Goal: Task Accomplishment & Management: Manage account settings

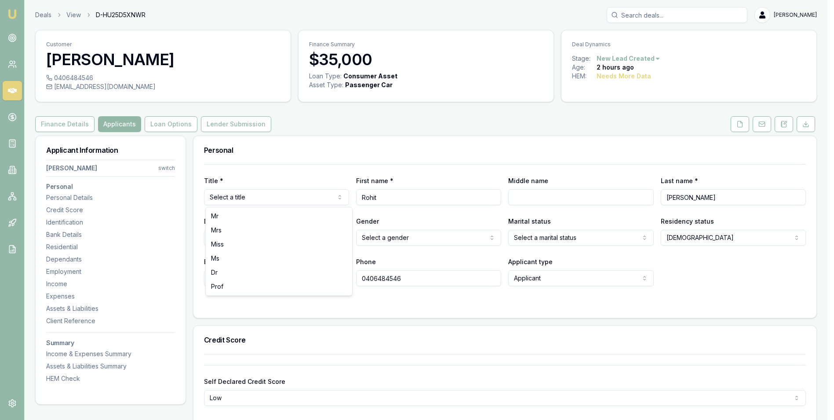
click at [303, 198] on html "Emu Broker Deals View D-HU25D5XNWR [PERSON_NAME] Toggle Menu Customer [PERSON_N…" at bounding box center [417, 210] width 834 height 420
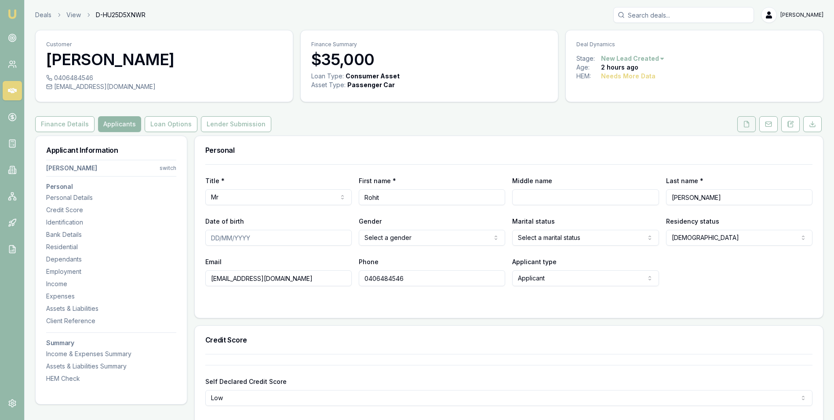
click at [747, 121] on icon at bounding box center [746, 124] width 7 height 7
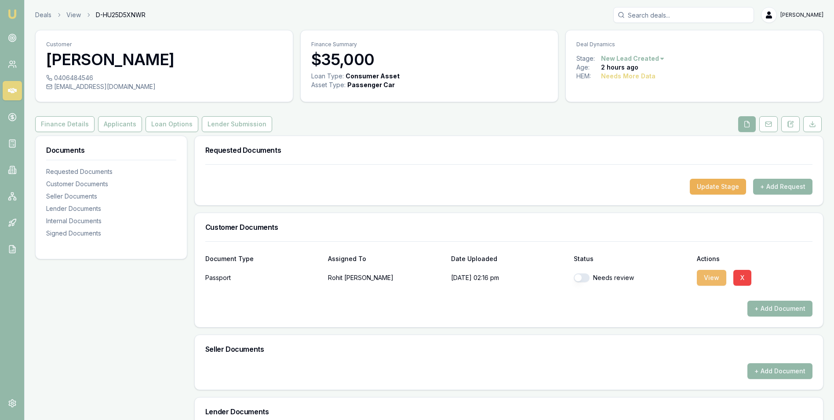
click at [716, 274] on button "View" at bounding box center [711, 278] width 29 height 16
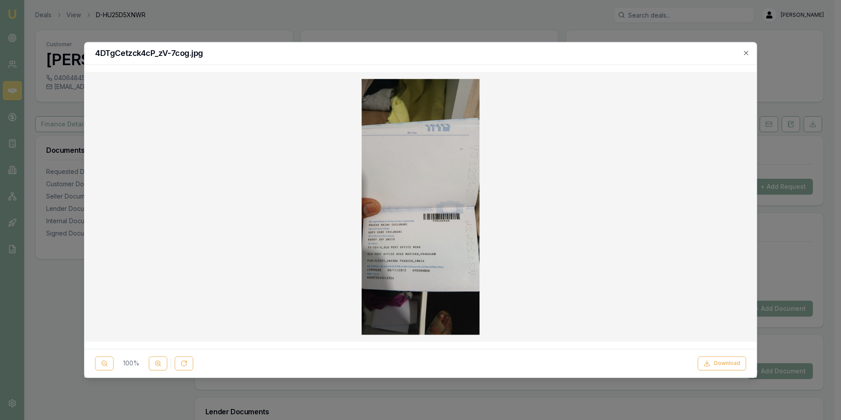
click at [430, 239] on img at bounding box center [421, 207] width 118 height 256
click at [158, 363] on icon at bounding box center [157, 363] width 7 height 7
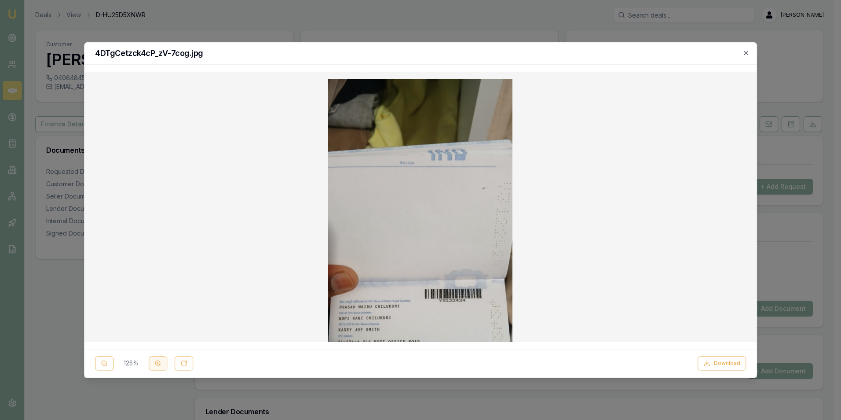
click at [158, 363] on line at bounding box center [158, 363] width 0 height 2
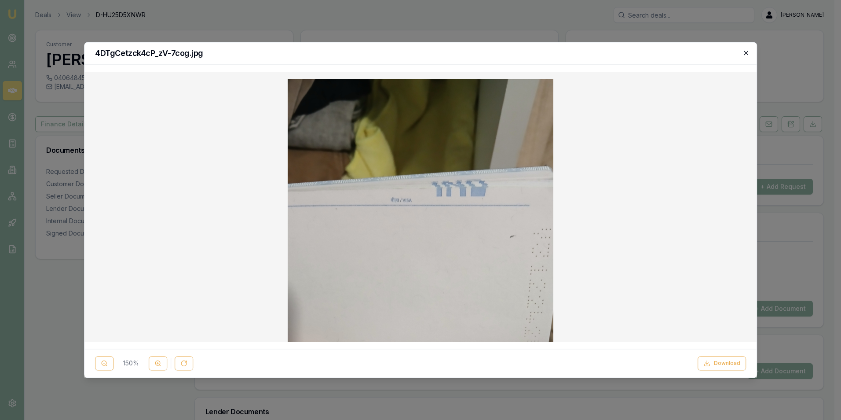
click at [744, 52] on icon "button" at bounding box center [745, 52] width 7 height 7
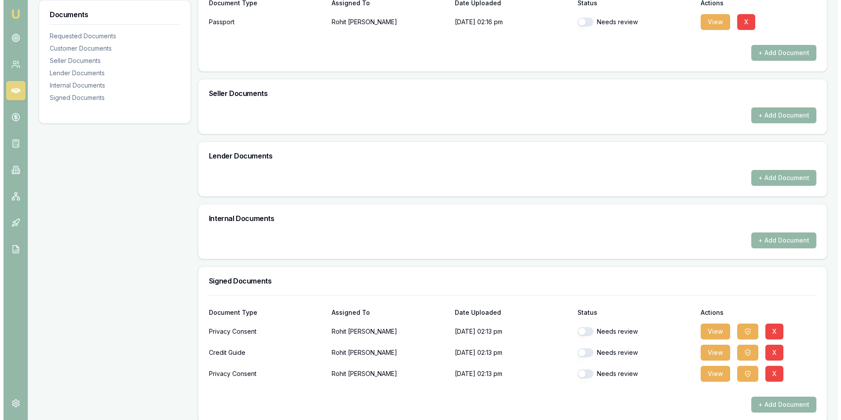
scroll to position [264, 0]
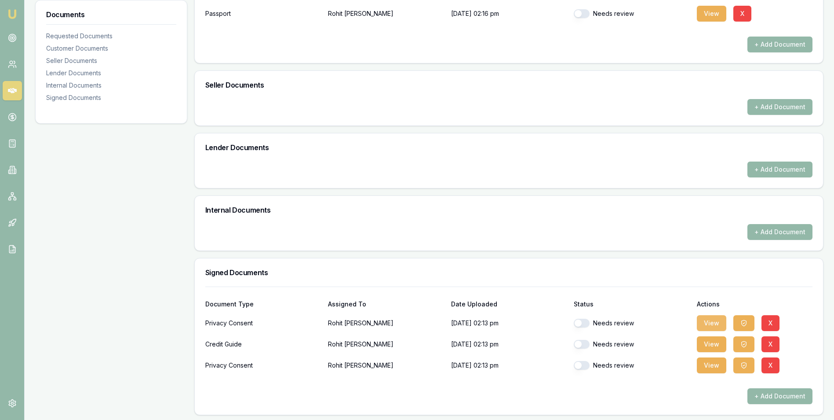
click at [707, 322] on button "View" at bounding box center [711, 323] width 29 height 16
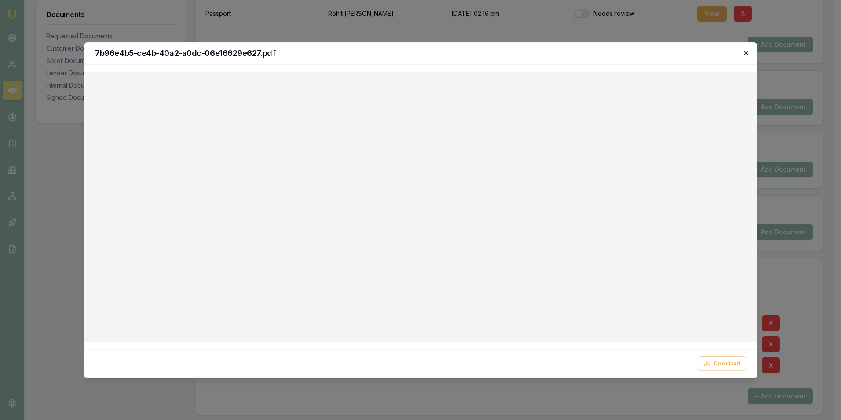
click at [746, 51] on icon "button" at bounding box center [745, 52] width 7 height 7
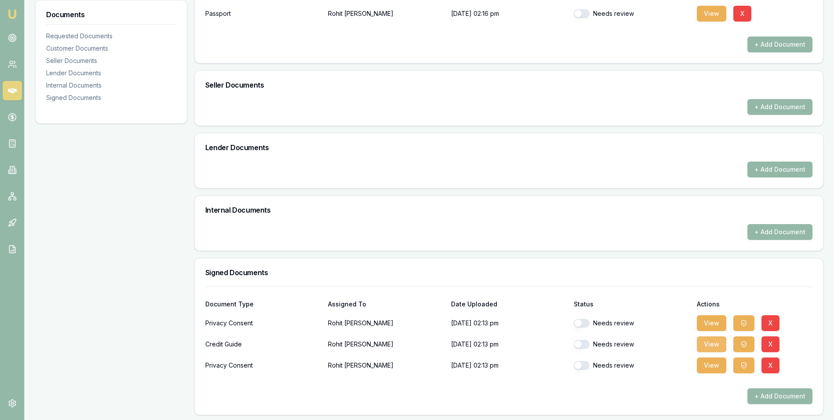
click at [705, 340] on button "View" at bounding box center [711, 344] width 29 height 16
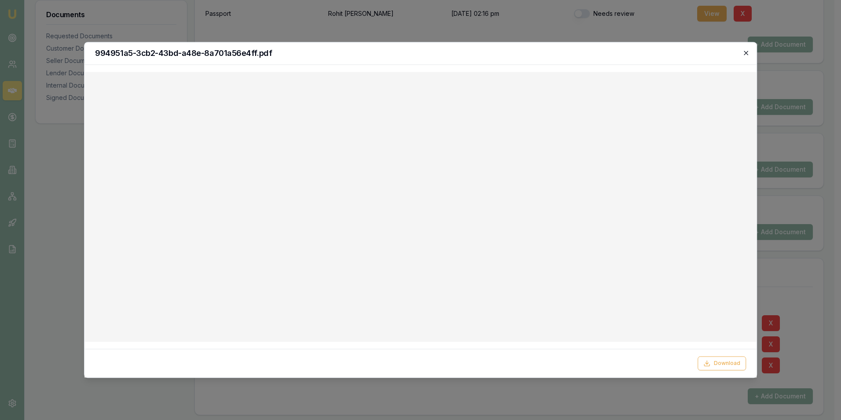
click at [743, 51] on icon "button" at bounding box center [745, 52] width 7 height 7
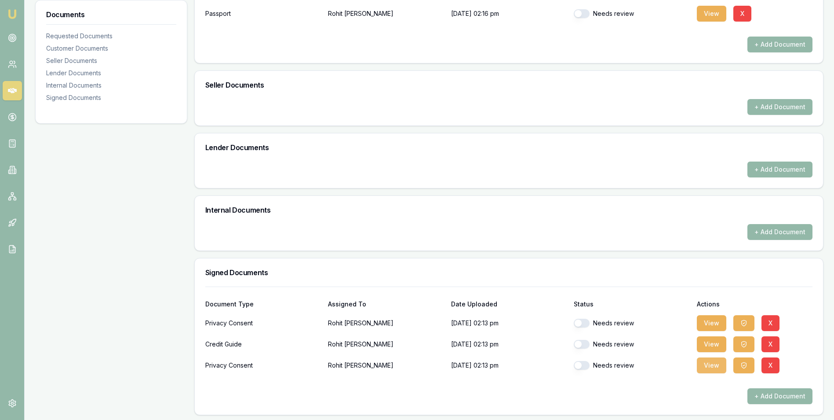
click at [710, 362] on button "View" at bounding box center [711, 365] width 29 height 16
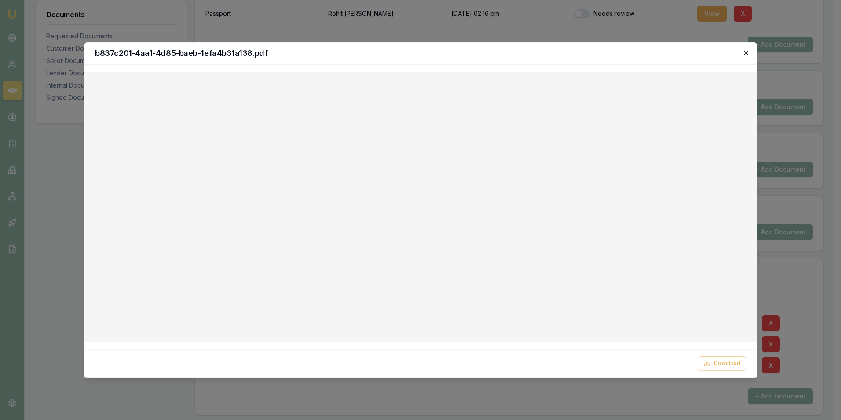
click at [745, 51] on icon "button" at bounding box center [745, 52] width 7 height 7
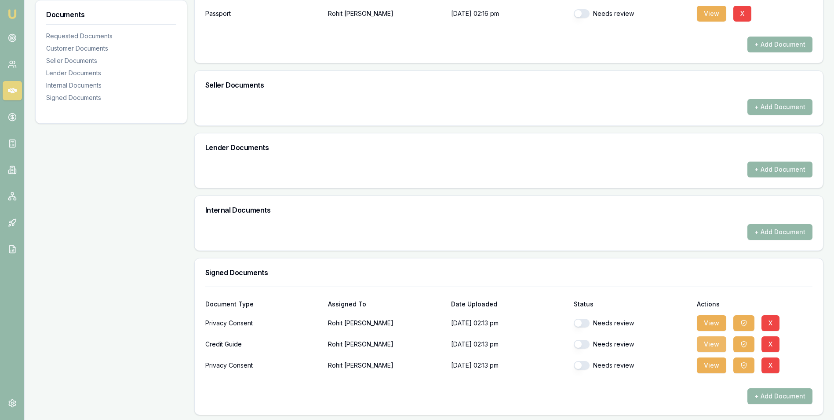
click at [701, 344] on button "View" at bounding box center [711, 344] width 29 height 16
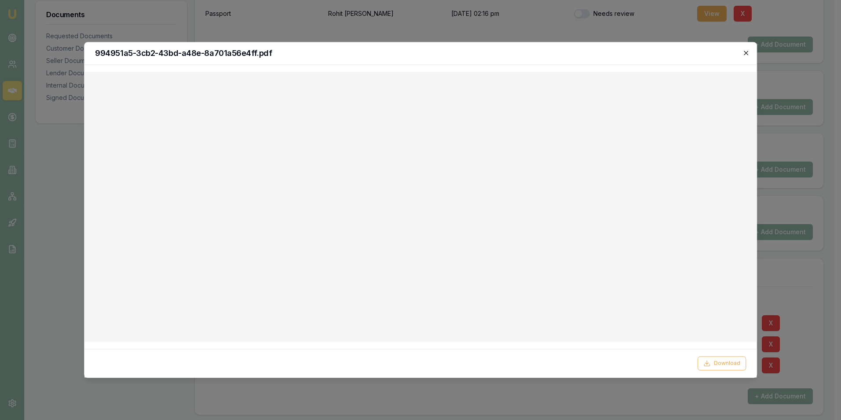
click at [745, 52] on icon "button" at bounding box center [745, 52] width 7 height 7
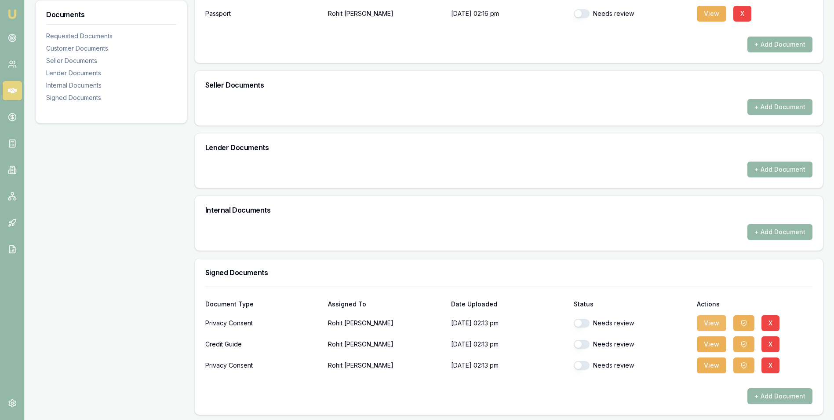
click at [713, 321] on button "View" at bounding box center [711, 323] width 29 height 16
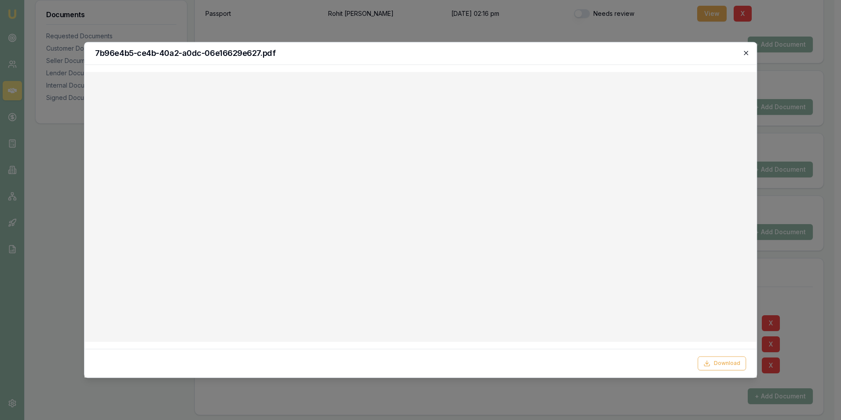
click at [744, 52] on icon "button" at bounding box center [745, 52] width 7 height 7
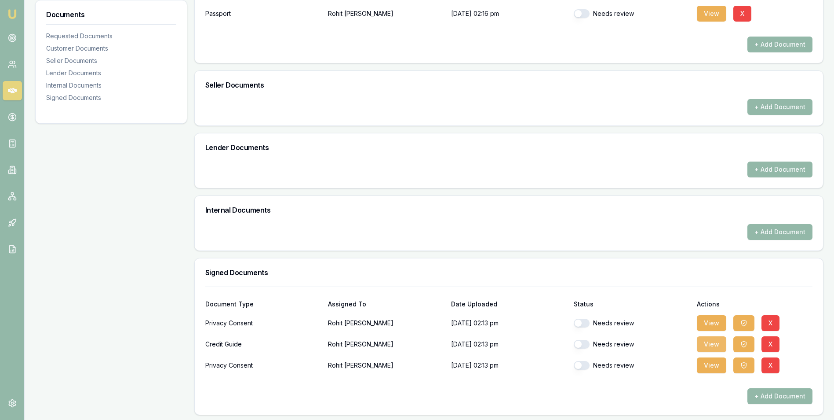
click at [712, 341] on button "View" at bounding box center [711, 344] width 29 height 16
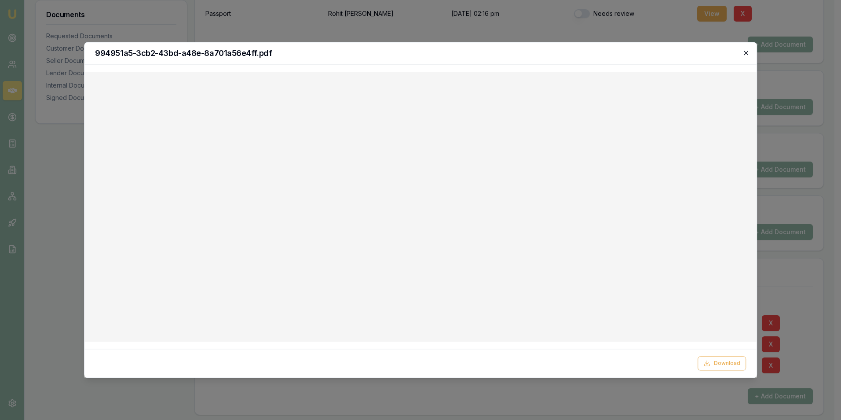
click at [745, 51] on icon "button" at bounding box center [745, 52] width 7 height 7
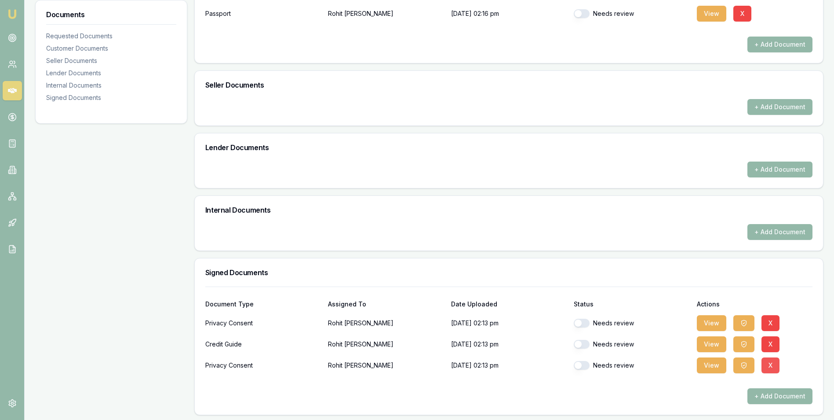
click at [772, 364] on button "X" at bounding box center [771, 365] width 18 height 16
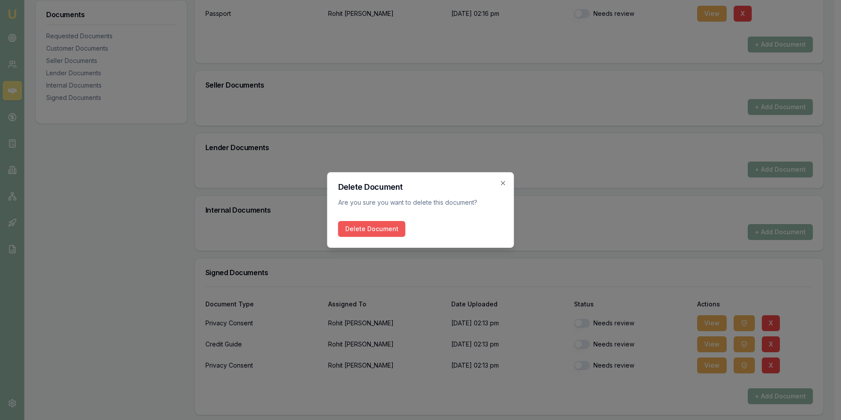
click at [385, 224] on button "Delete Document" at bounding box center [371, 229] width 67 height 16
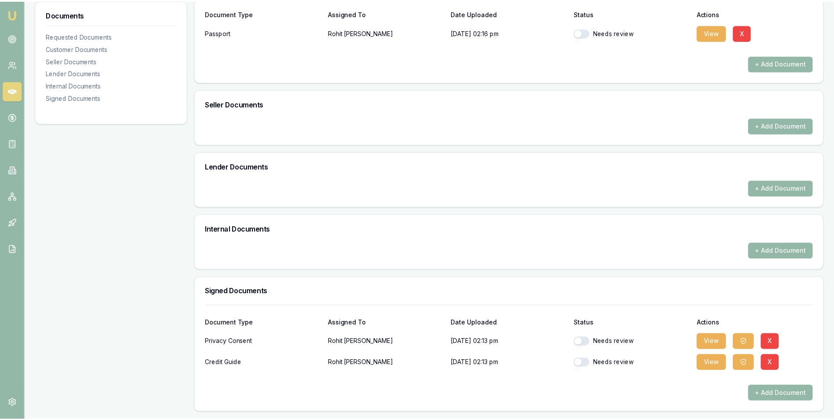
scroll to position [245, 0]
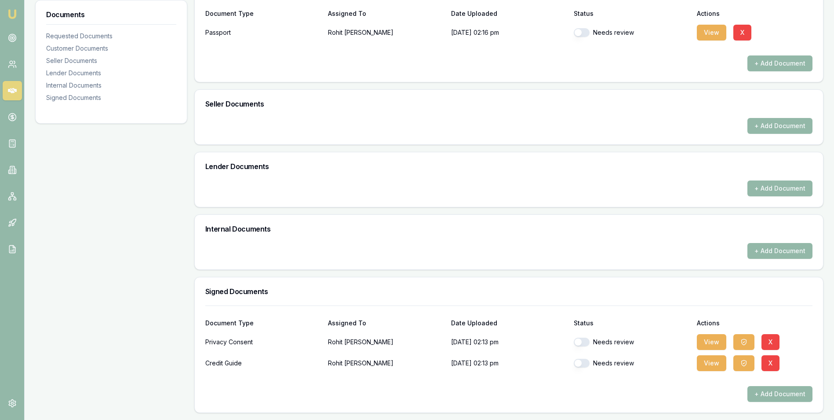
click at [588, 340] on button "button" at bounding box center [582, 341] width 16 height 9
checkbox input "true"
click at [586, 364] on button "button" at bounding box center [582, 362] width 16 height 9
checkbox input "true"
click at [588, 340] on button "button" at bounding box center [582, 341] width 16 height 9
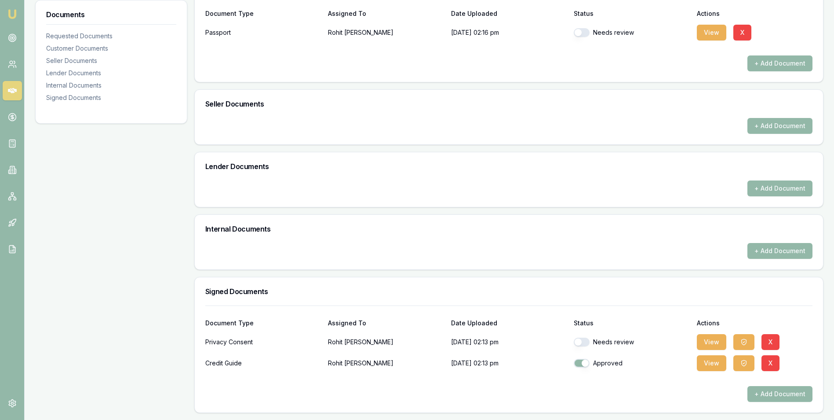
checkbox input "true"
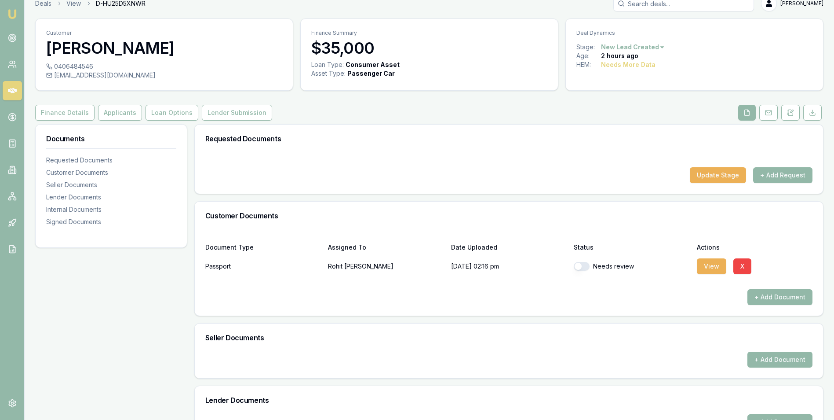
scroll to position [0, 0]
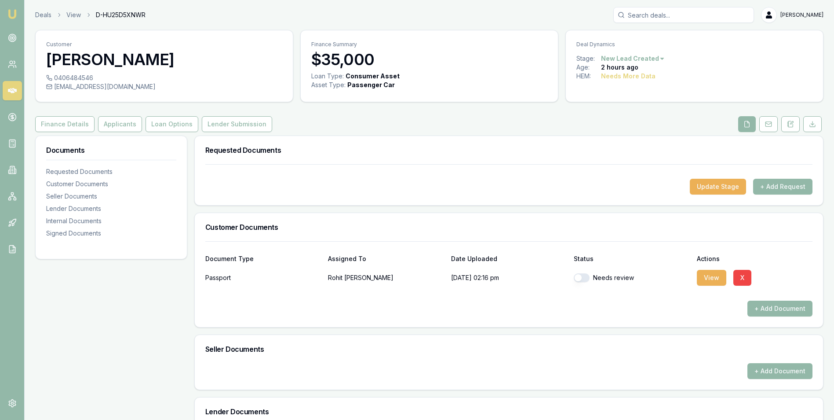
click at [586, 276] on button "button" at bounding box center [582, 277] width 16 height 9
checkbox input "true"
click at [772, 186] on button "+ Add Request" at bounding box center [782, 187] width 59 height 16
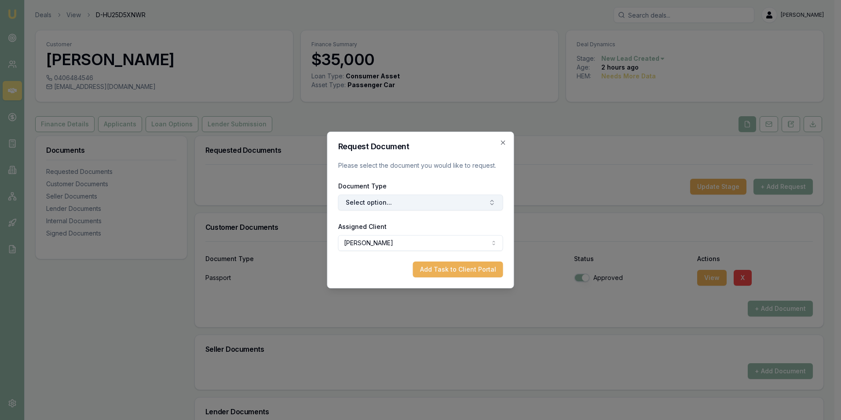
click at [373, 202] on button "Select option..." at bounding box center [420, 202] width 165 height 16
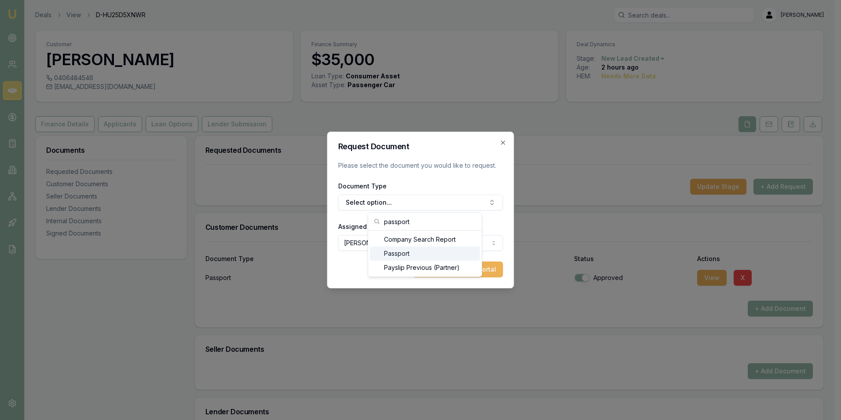
type input "passport"
click at [394, 253] on div "Passport" at bounding box center [425, 253] width 110 height 14
click at [446, 270] on button "Add Task to Client Portal" at bounding box center [458, 269] width 90 height 16
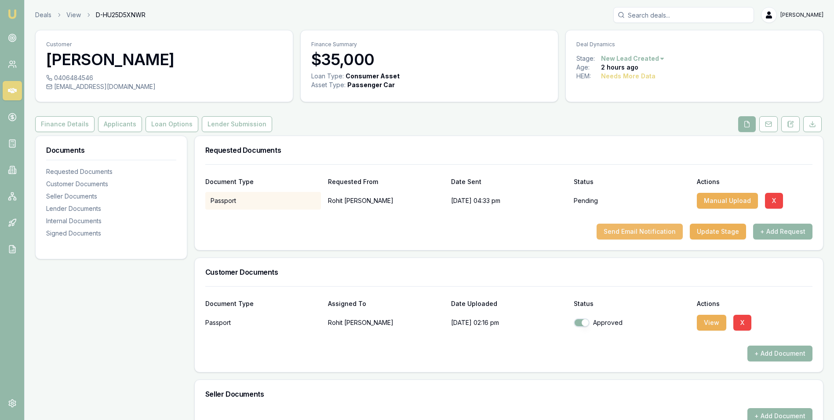
click at [648, 233] on button "Send Email Notification" at bounding box center [640, 231] width 86 height 16
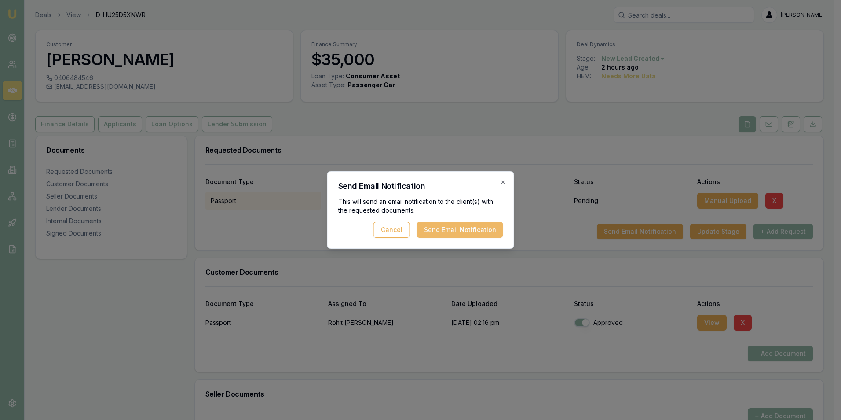
click at [460, 226] on button "Send Email Notification" at bounding box center [460, 230] width 86 height 16
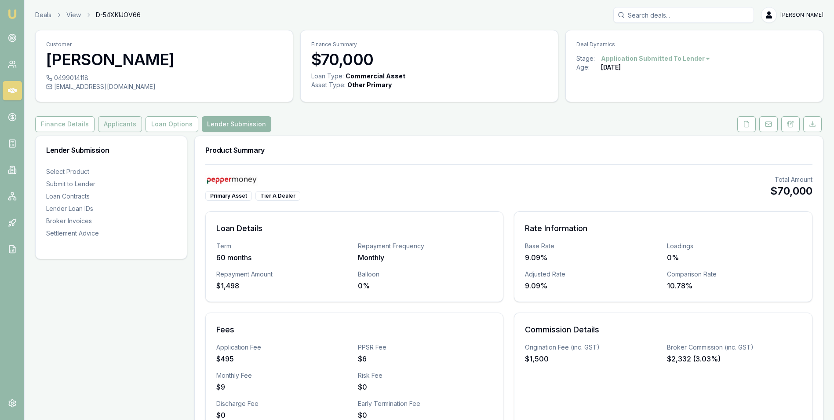
click at [110, 121] on button "Applicants" at bounding box center [120, 124] width 44 height 16
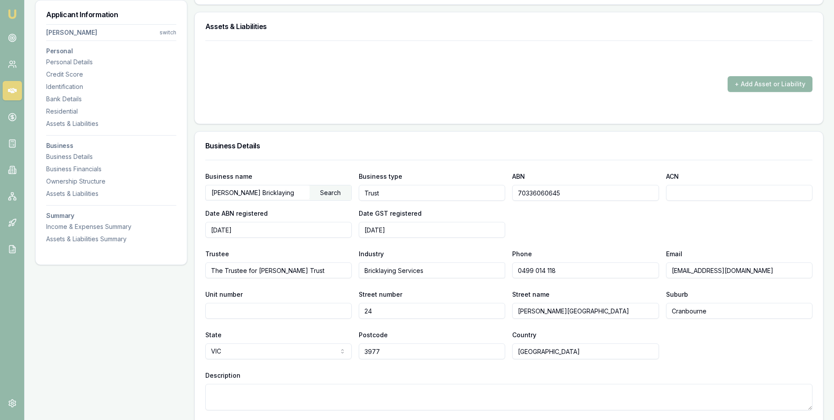
scroll to position [1100, 0]
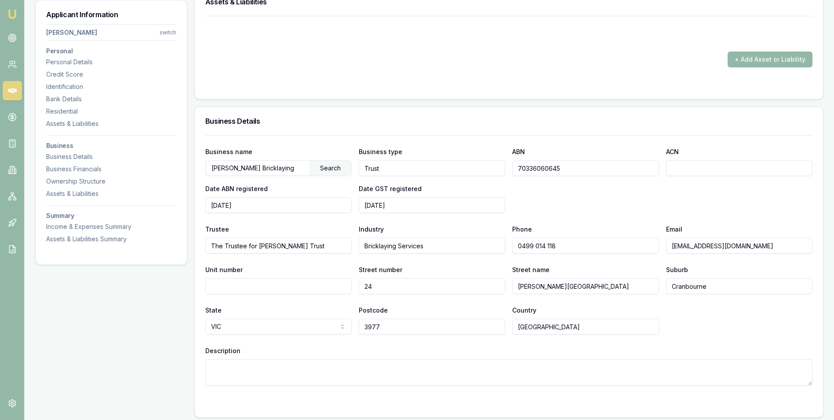
drag, startPoint x: 560, startPoint y: 168, endPoint x: 515, endPoint y: 167, distance: 44.4
click at [515, 167] on input "70336060645" at bounding box center [585, 168] width 146 height 16
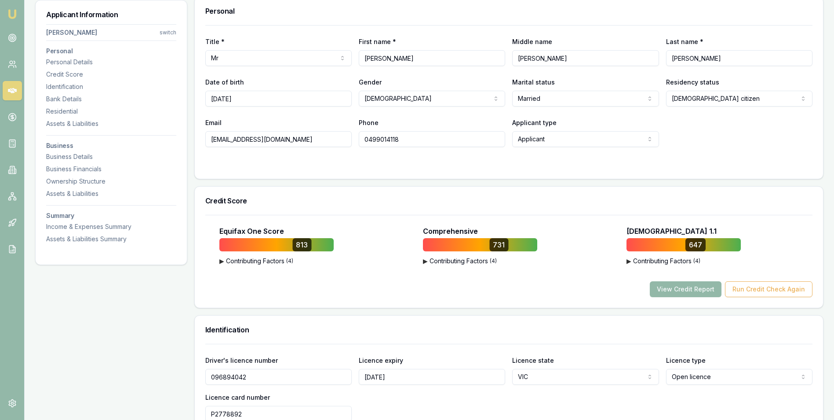
scroll to position [0, 0]
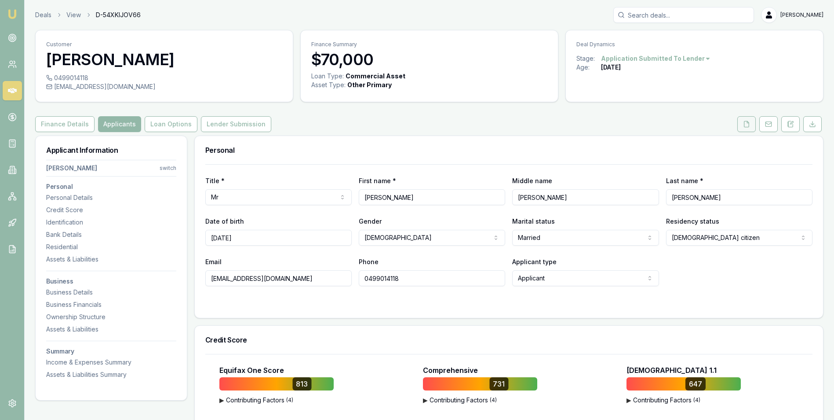
click at [745, 124] on icon at bounding box center [746, 124] width 7 height 7
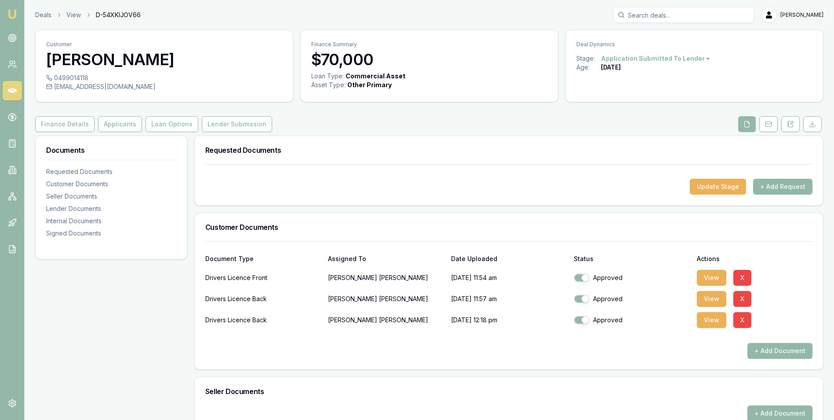
click at [776, 183] on button "+ Add Request" at bounding box center [782, 187] width 59 height 16
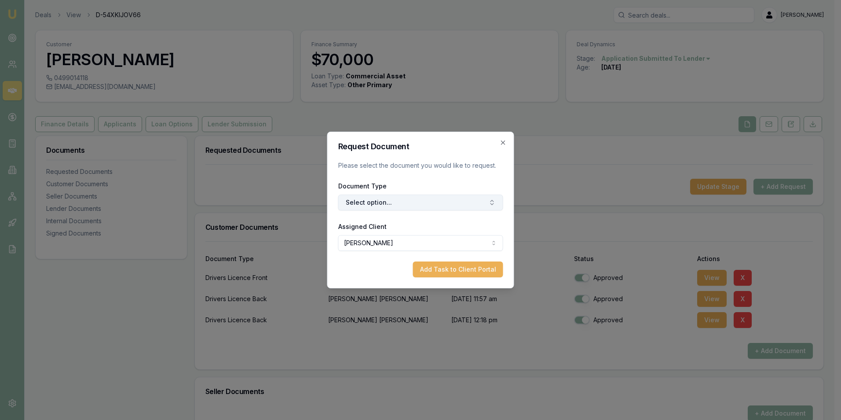
click at [410, 203] on button "Select option..." at bounding box center [420, 202] width 165 height 16
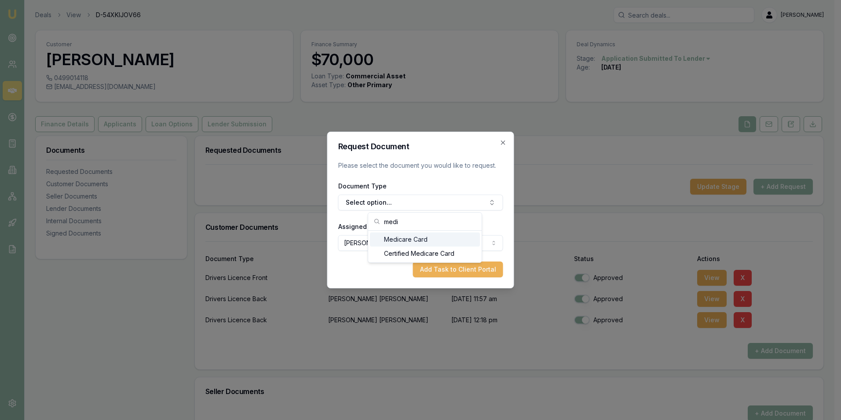
type input "medi"
click at [414, 237] on div "Medicare Card" at bounding box center [425, 239] width 110 height 14
click at [447, 266] on button "Add Task to Client Portal" at bounding box center [458, 269] width 90 height 16
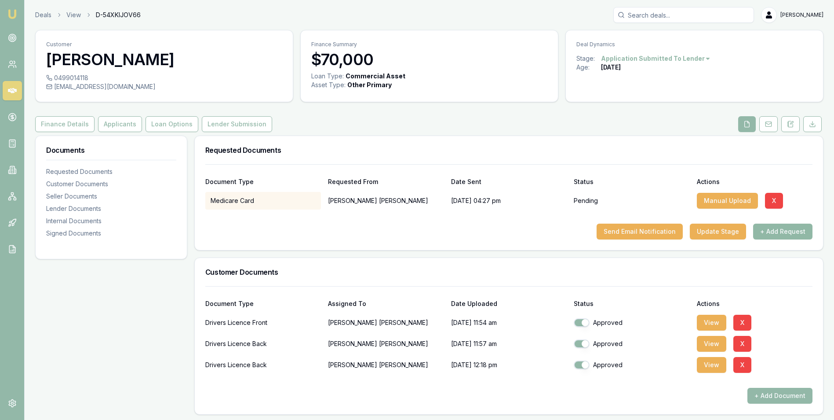
click at [767, 230] on button "+ Add Request" at bounding box center [782, 231] width 59 height 16
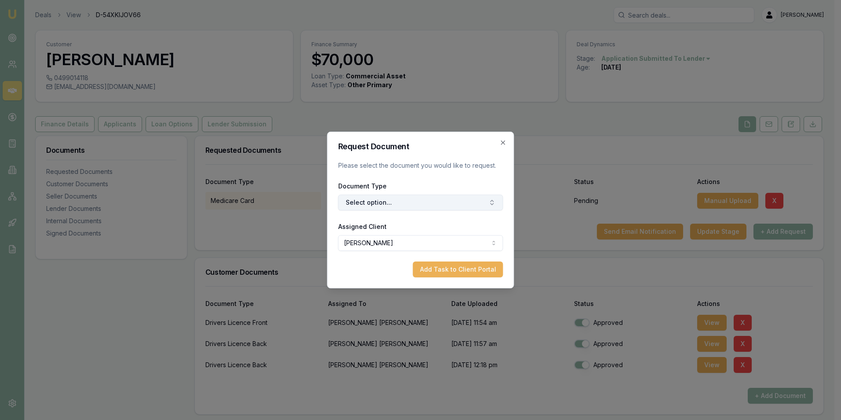
click at [397, 205] on button "Select option..." at bounding box center [420, 202] width 165 height 16
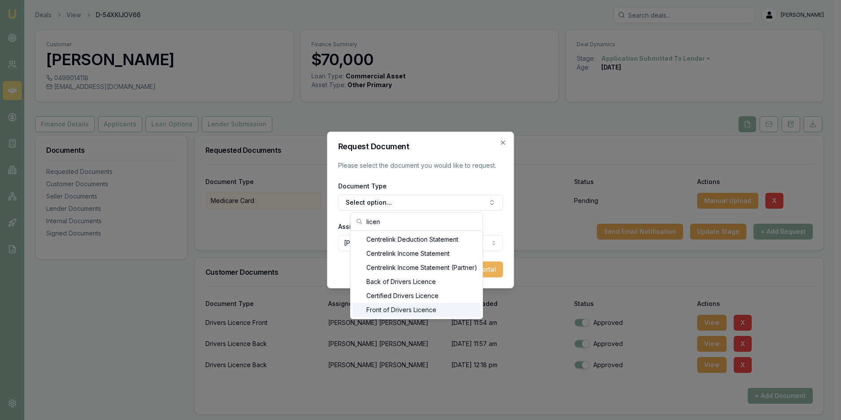
type input "licen"
click at [408, 306] on div "Front of Drivers Licence" at bounding box center [416, 310] width 128 height 14
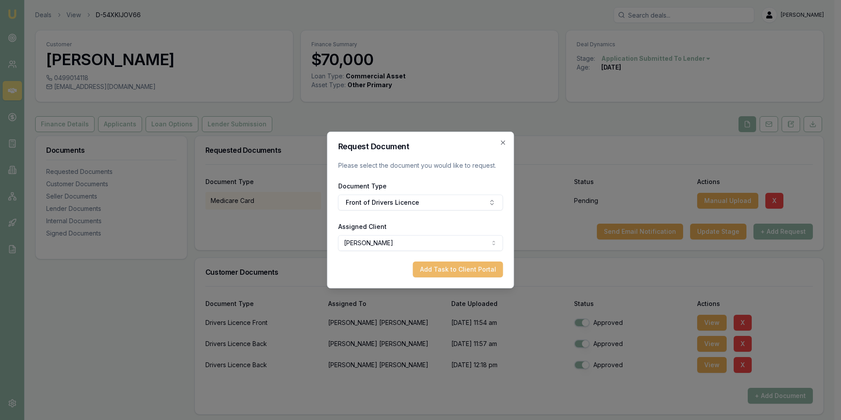
click at [455, 267] on button "Add Task to Client Portal" at bounding box center [458, 269] width 90 height 16
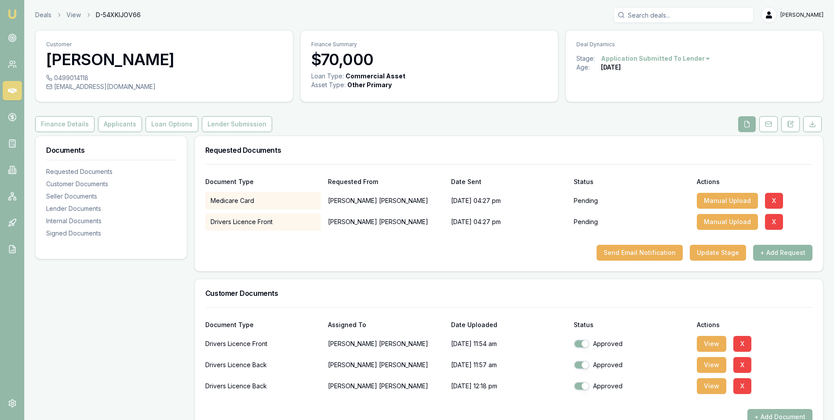
click at [767, 252] on button "+ Add Request" at bounding box center [782, 253] width 59 height 16
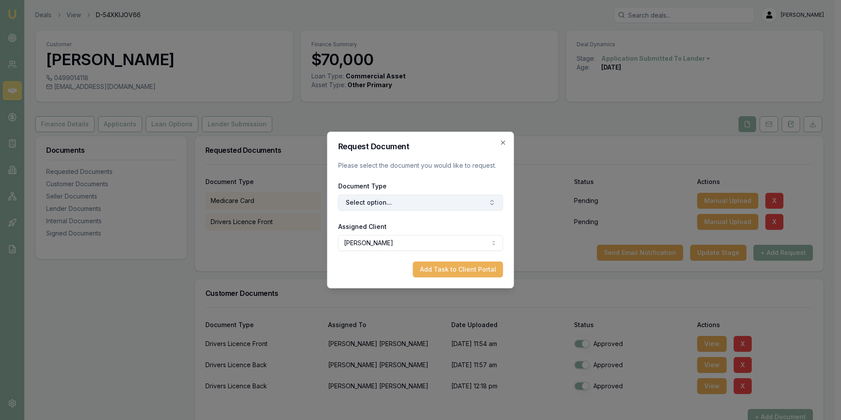
click at [405, 201] on button "Select option..." at bounding box center [420, 202] width 165 height 16
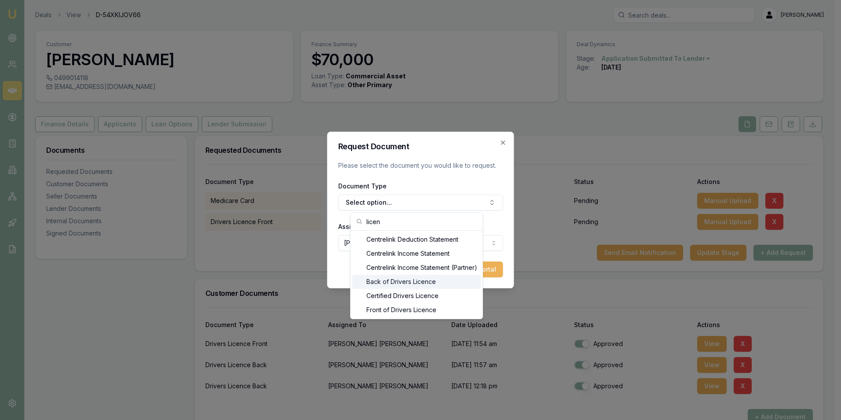
type input "licen"
click at [420, 281] on div "Back of Drivers Licence" at bounding box center [416, 281] width 128 height 14
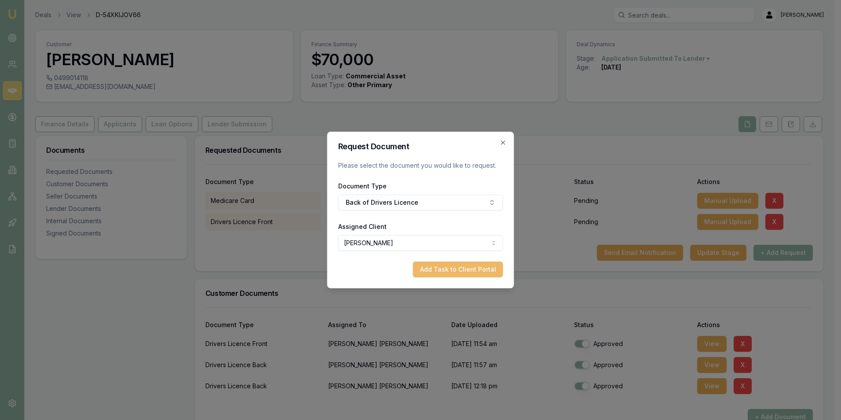
click at [450, 270] on button "Add Task to Client Portal" at bounding box center [458, 269] width 90 height 16
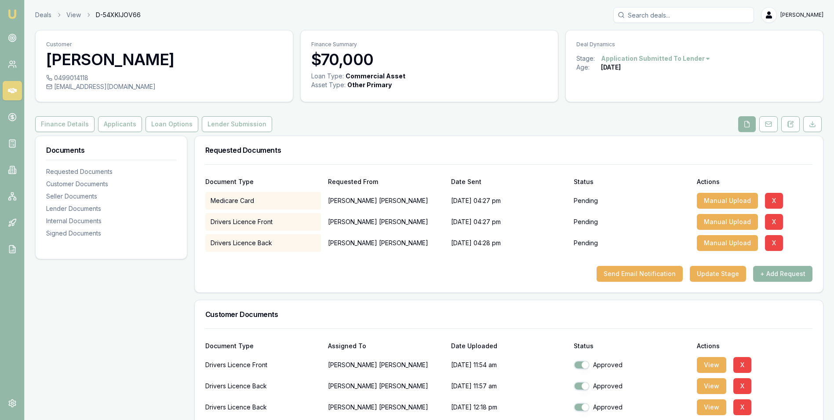
click at [774, 270] on button "+ Add Request" at bounding box center [782, 274] width 59 height 16
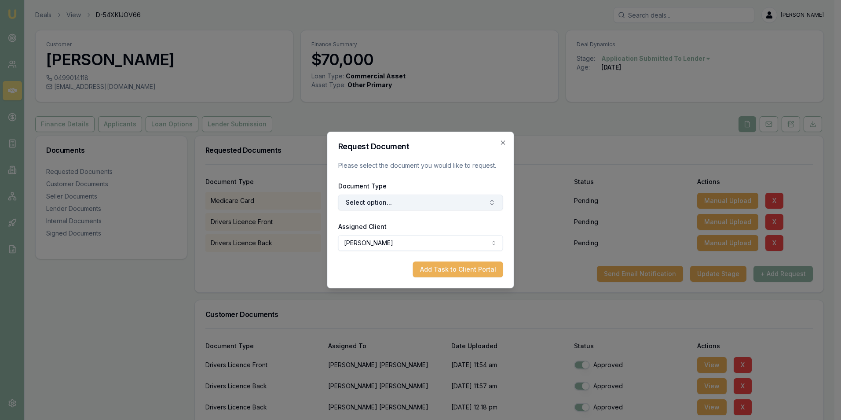
click at [388, 199] on button "Select option..." at bounding box center [420, 202] width 165 height 16
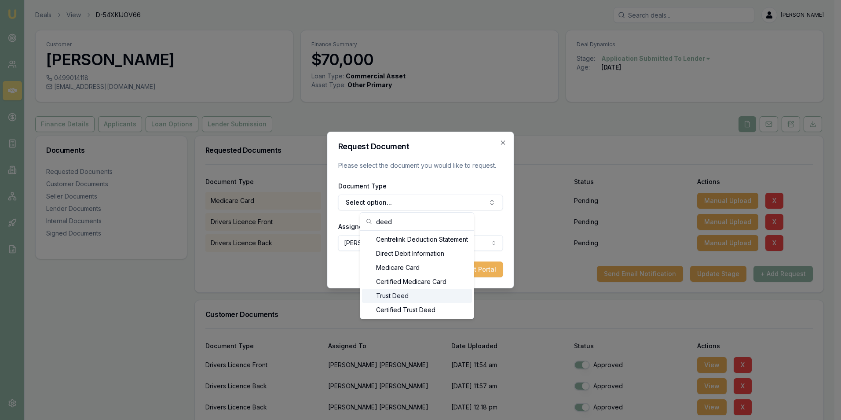
type input "deed"
click at [401, 293] on div "Trust Deed" at bounding box center [417, 296] width 110 height 14
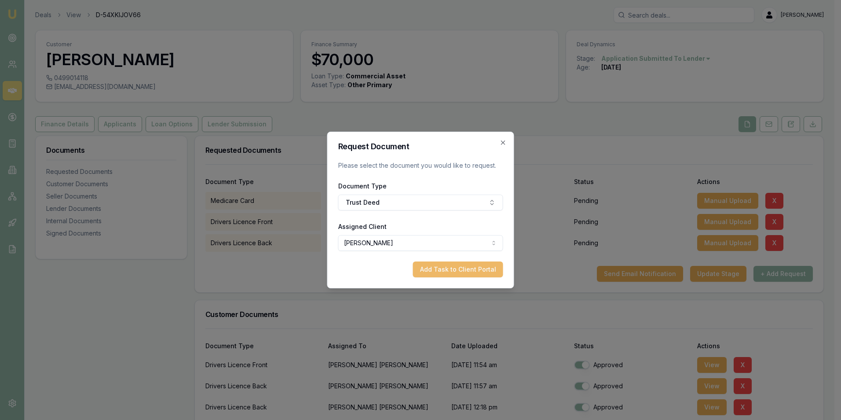
click at [476, 267] on button "Add Task to Client Portal" at bounding box center [458, 269] width 90 height 16
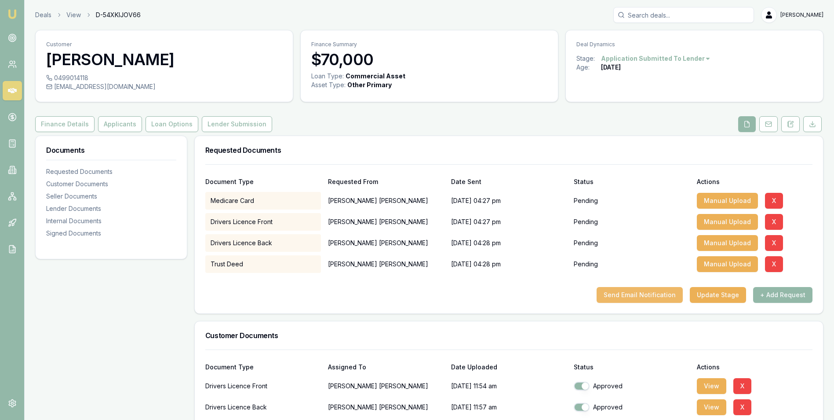
click at [629, 291] on button "Send Email Notification" at bounding box center [640, 295] width 86 height 16
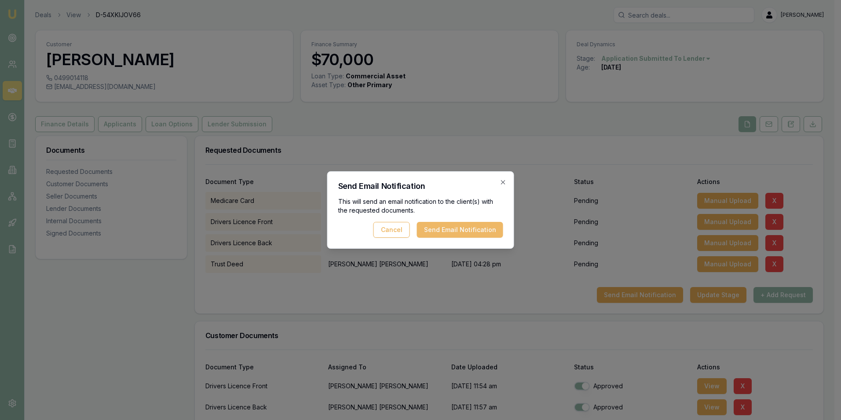
click at [464, 226] on button "Send Email Notification" at bounding box center [460, 230] width 86 height 16
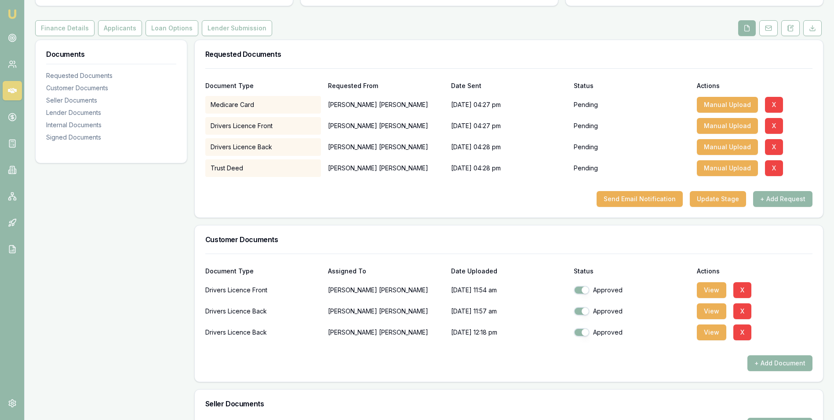
scroll to position [132, 0]
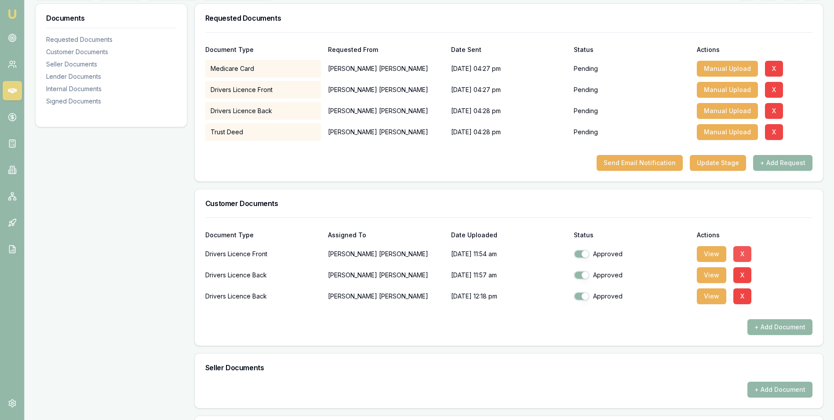
click at [740, 254] on button "X" at bounding box center [743, 254] width 18 height 16
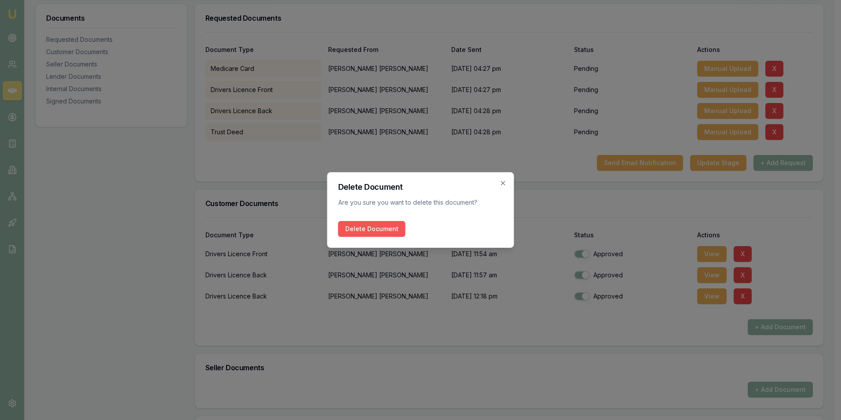
click at [384, 229] on button "Delete Document" at bounding box center [371, 229] width 67 height 16
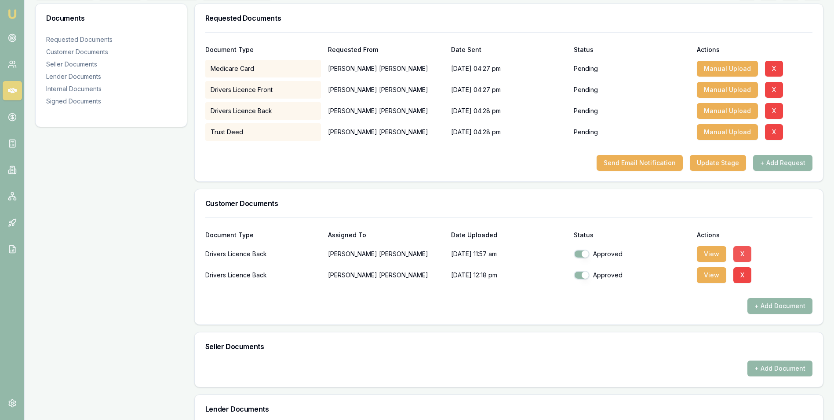
click at [745, 253] on button "X" at bounding box center [743, 254] width 18 height 16
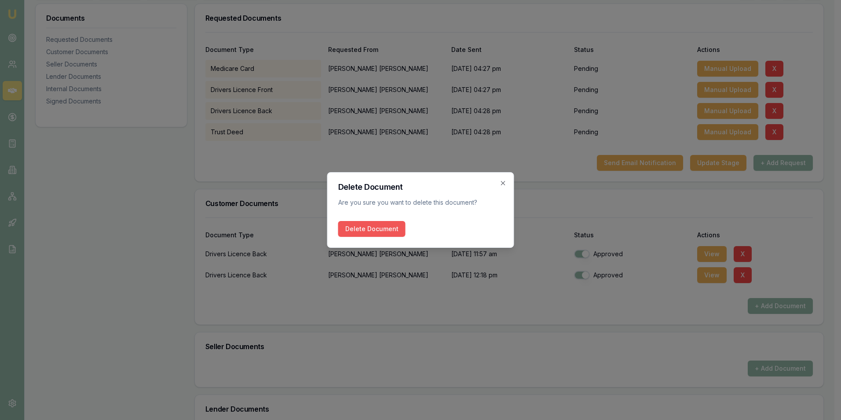
click at [394, 223] on button "Delete Document" at bounding box center [371, 229] width 67 height 16
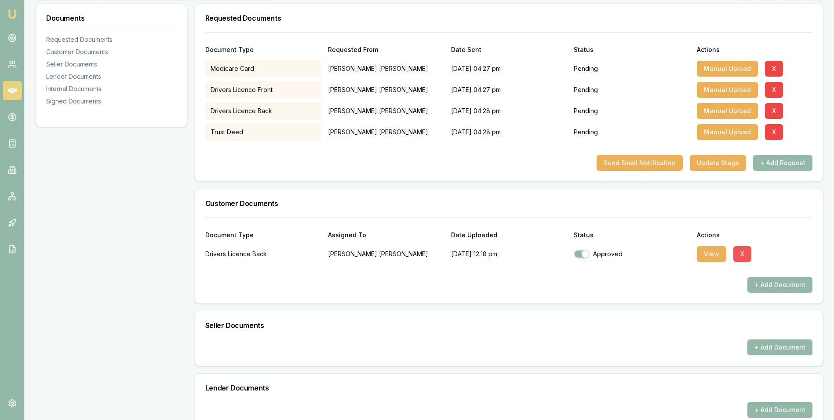
click at [740, 253] on button "X" at bounding box center [743, 254] width 18 height 16
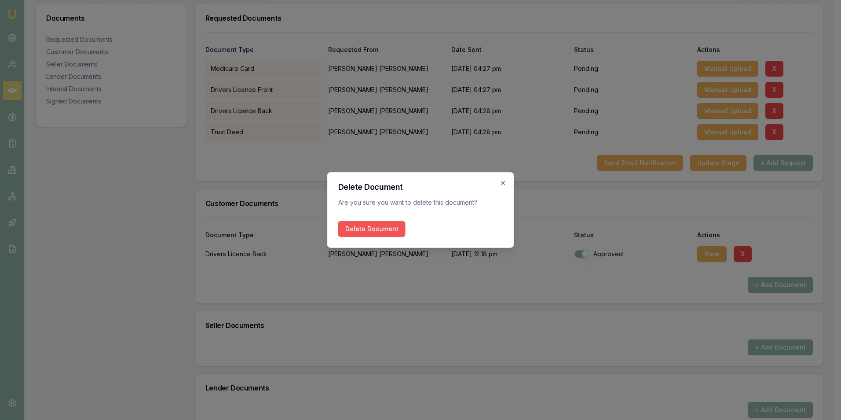
click at [386, 221] on button "Delete Document" at bounding box center [371, 229] width 67 height 16
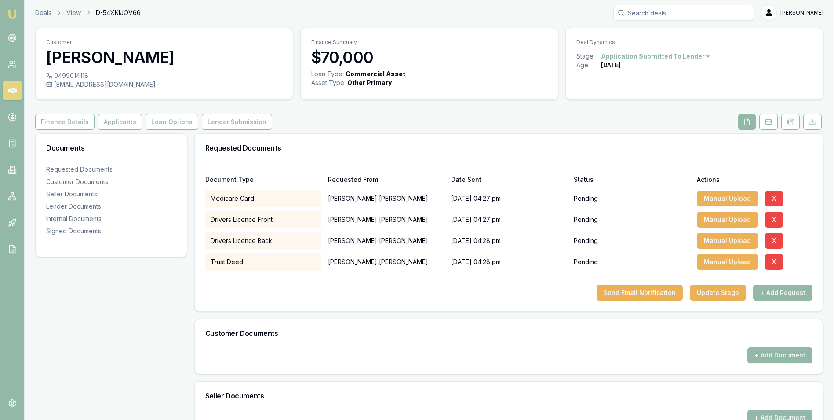
scroll to position [0, 0]
